Goal: Communication & Community: Answer question/provide support

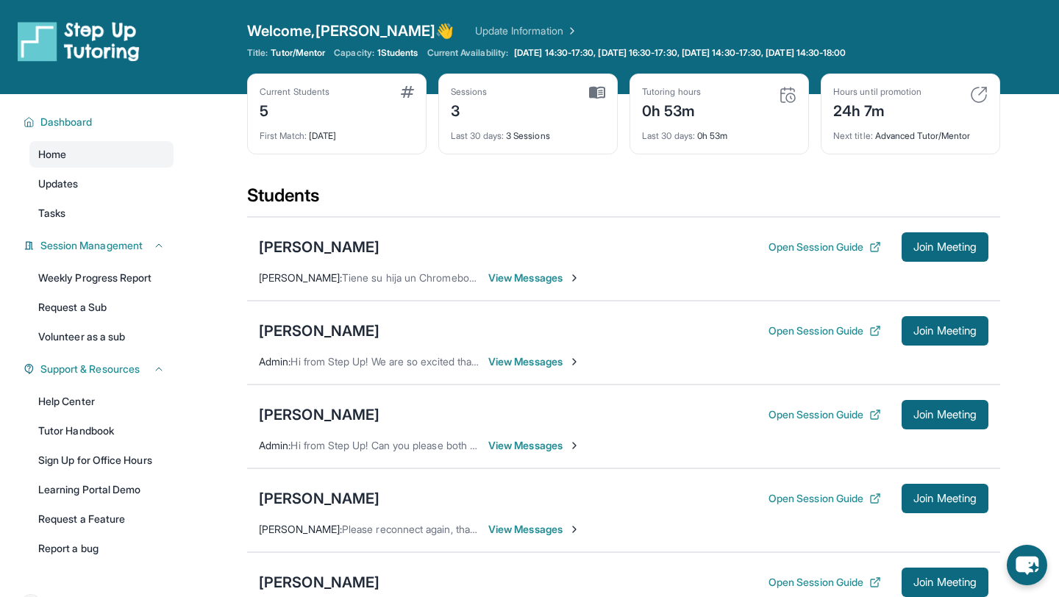
click at [458, 362] on span "Hi from Step Up! We are so excited that you are matched with one another. Pleas…" at bounding box center [936, 361] width 1292 height 12
click at [501, 362] on span "View Messages" at bounding box center [534, 361] width 92 height 15
click at [374, 339] on div "Jaishiv Palepu Open Session Guide Join Meeting" at bounding box center [623, 330] width 729 height 29
click at [326, 334] on div "Jaishiv Palepu" at bounding box center [319, 331] width 121 height 21
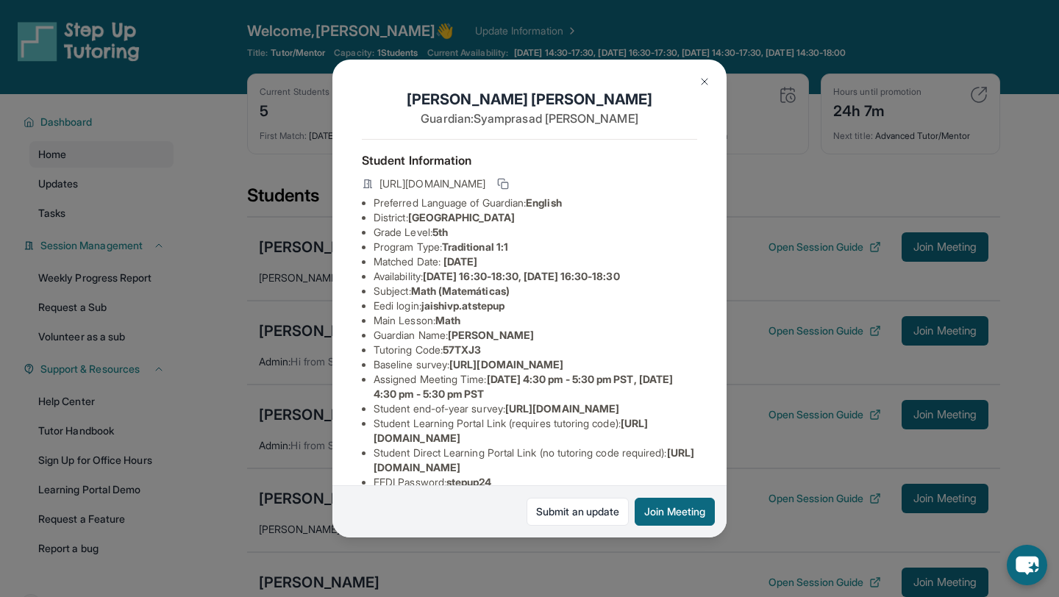
click at [706, 82] on img at bounding box center [704, 82] width 12 height 12
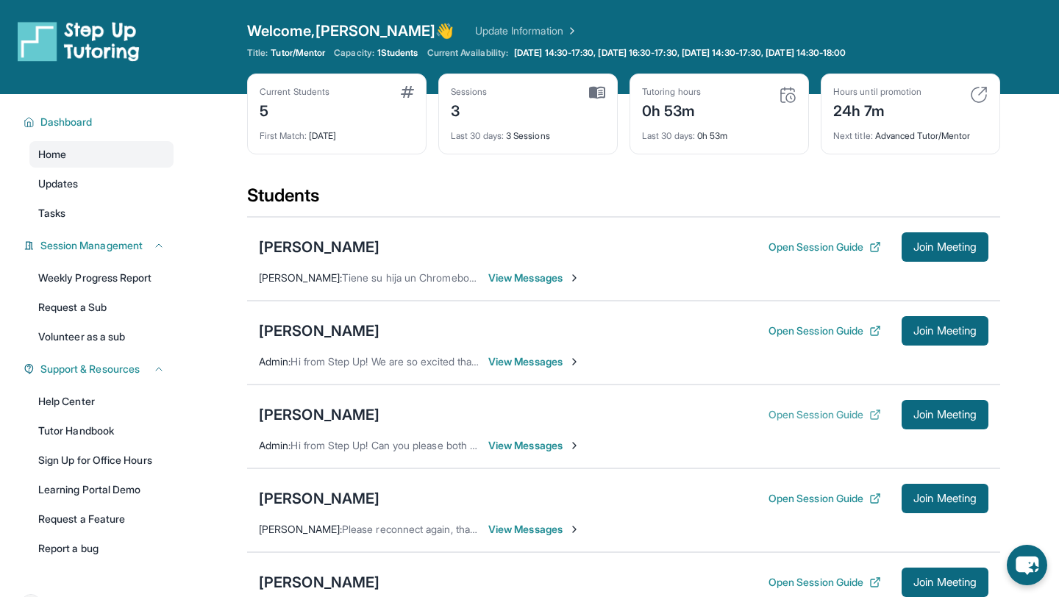
click at [811, 415] on button "Open Session Guide" at bounding box center [824, 414] width 112 height 15
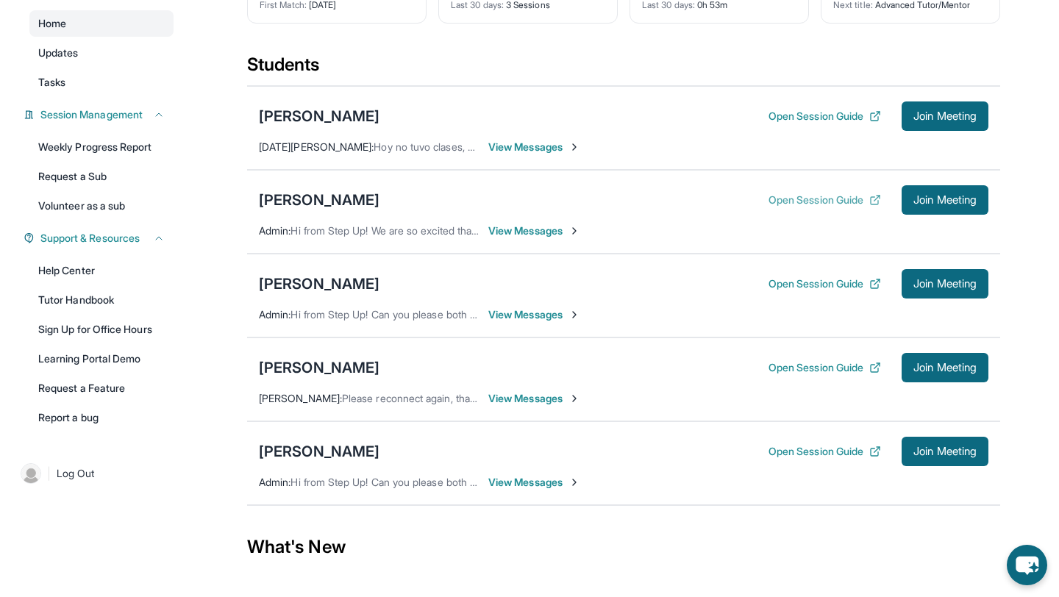
click at [826, 204] on button "Open Session Guide" at bounding box center [824, 200] width 112 height 15
click at [855, 195] on button "Open Session Guide" at bounding box center [824, 200] width 112 height 15
click at [934, 204] on span "Join Meeting" at bounding box center [944, 200] width 63 height 9
click at [952, 201] on span "Join Meeting" at bounding box center [944, 200] width 63 height 9
click at [934, 215] on div "Jaishiv Palepu Open Session Guide Join Meeting Admin : Hi from Step Up! We are …" at bounding box center [623, 212] width 753 height 84
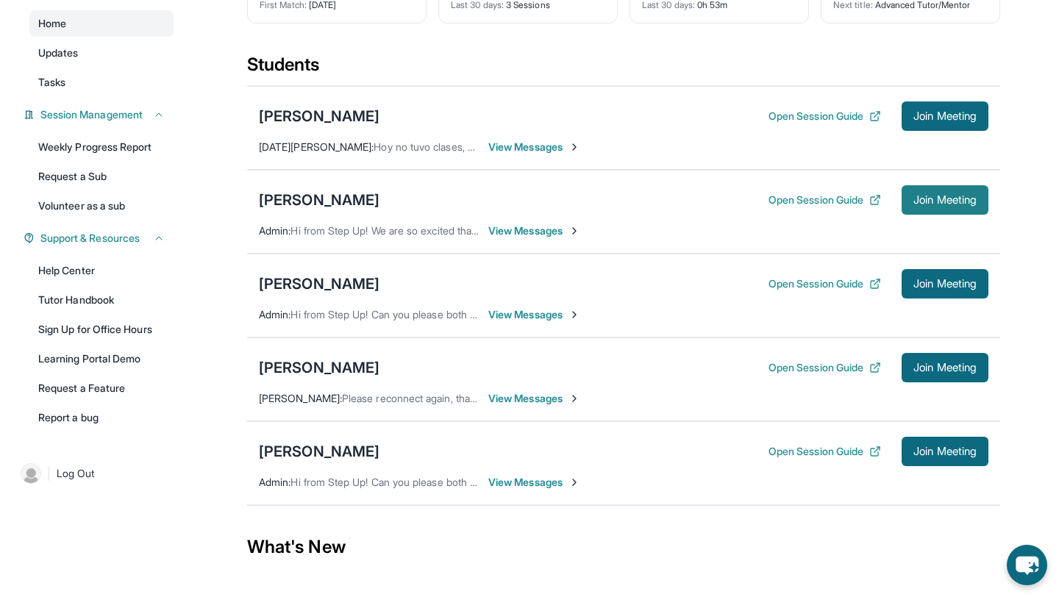
click at [934, 201] on span "Join Meeting" at bounding box center [944, 200] width 63 height 9
click at [943, 204] on span "Join Meeting" at bounding box center [944, 200] width 63 height 9
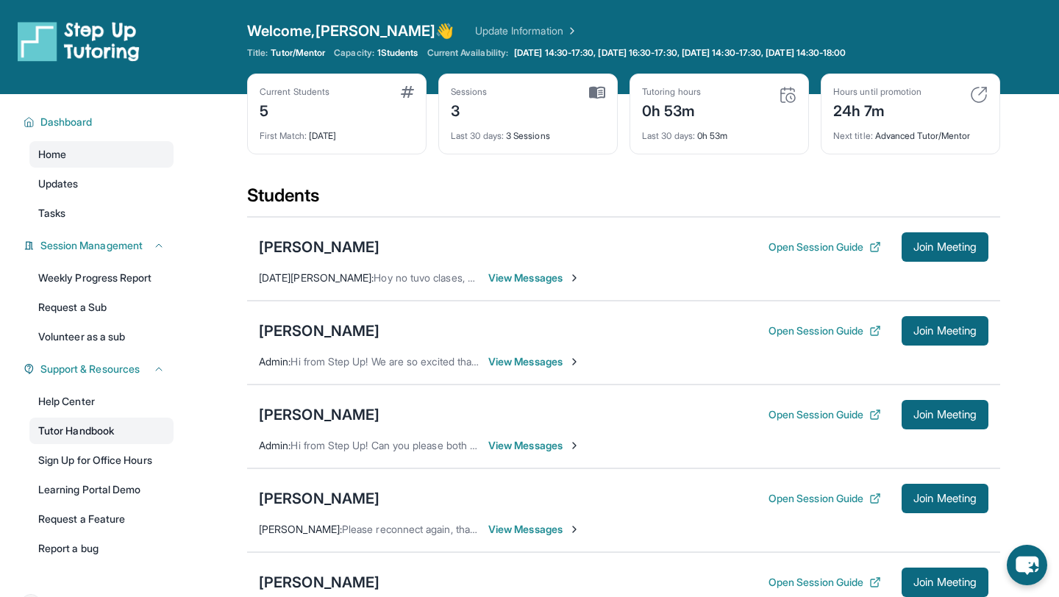
click at [107, 418] on link "Tutor Handbook" at bounding box center [101, 431] width 144 height 26
click at [949, 334] on span "Join Meeting" at bounding box center [944, 330] width 63 height 9
